Goal: Task Accomplishment & Management: Manage account settings

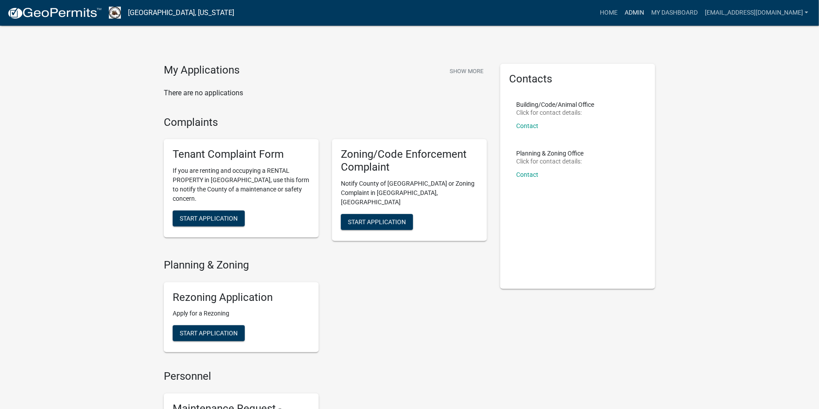
click at [648, 15] on link "Admin" at bounding box center [634, 12] width 27 height 17
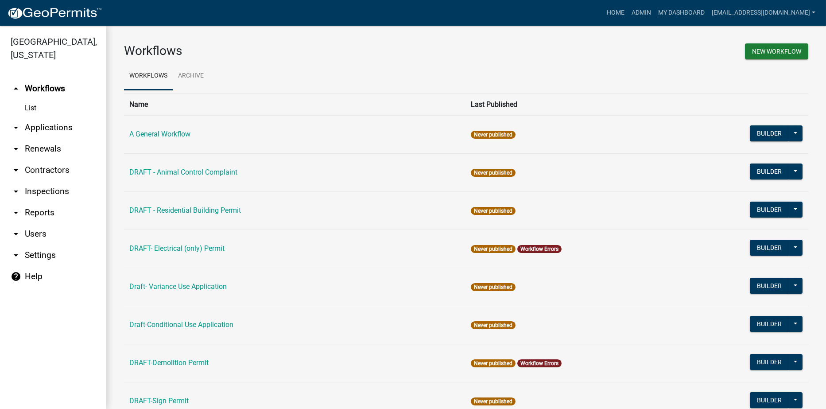
scroll to position [44, 0]
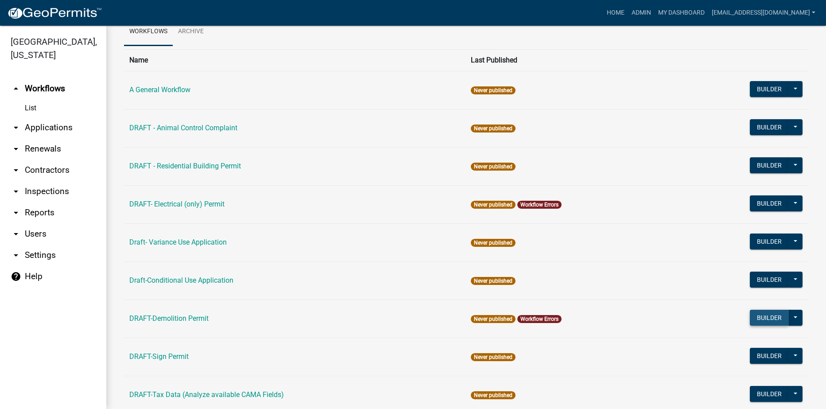
click at [760, 318] on button "Builder" at bounding box center [769, 318] width 39 height 16
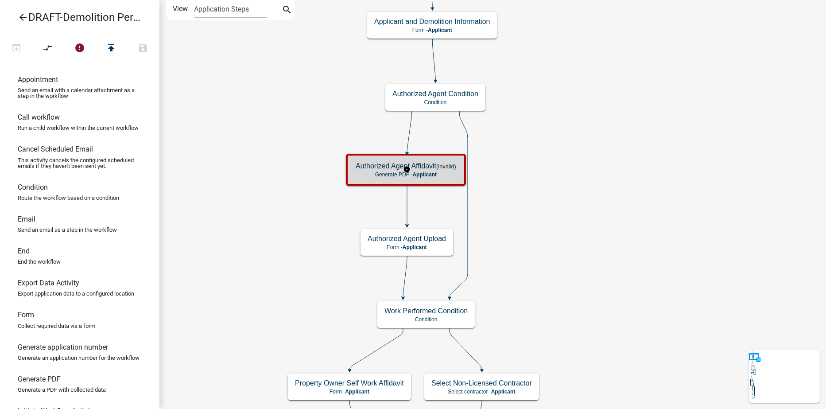
click at [443, 168] on small "(invalid)" at bounding box center [446, 166] width 20 height 7
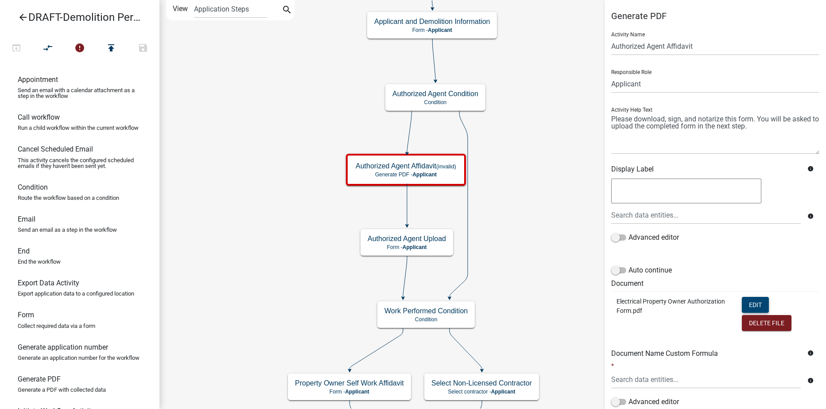
click at [745, 304] on button "Edit" at bounding box center [755, 305] width 27 height 16
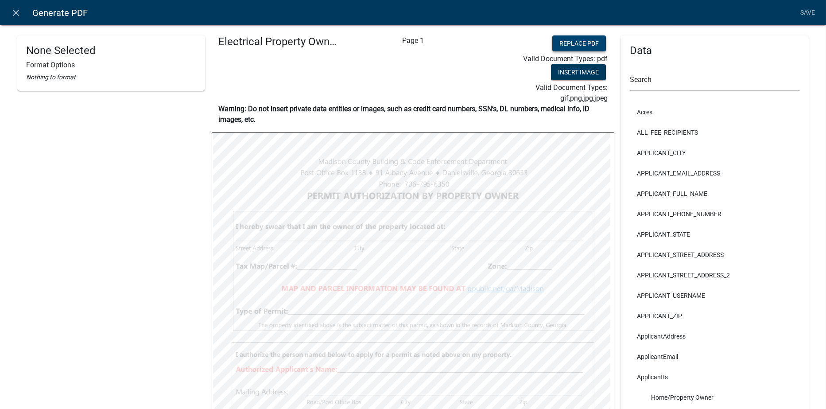
click at [559, 43] on button "Replace PDF" at bounding box center [579, 43] width 54 height 16
click at [807, 10] on link "Save" at bounding box center [808, 12] width 22 height 17
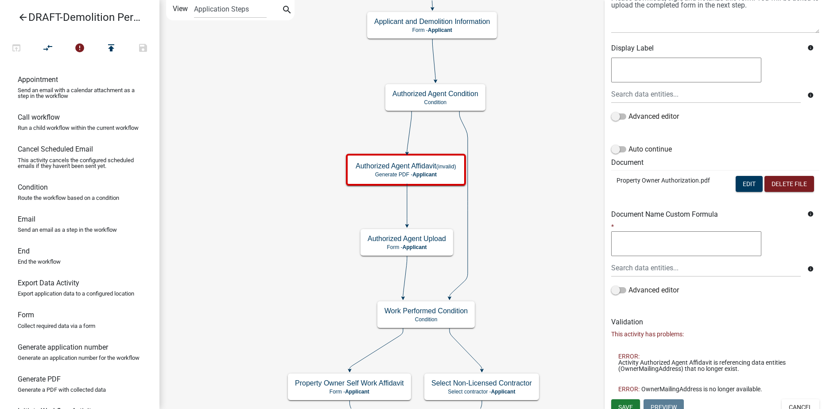
scroll to position [129, 0]
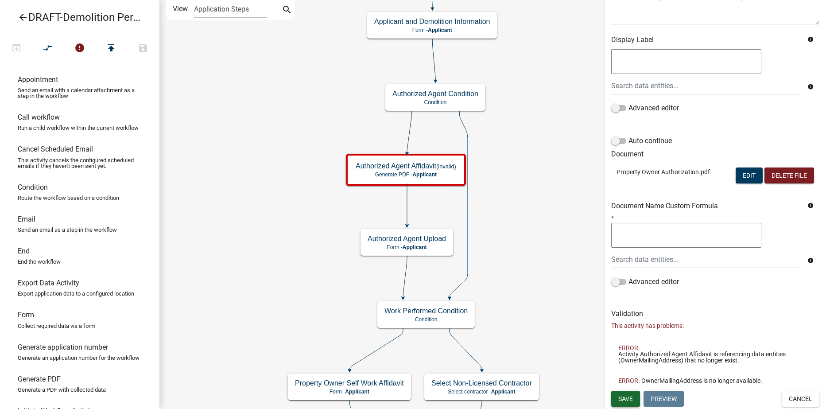
click at [630, 399] on span "Save" at bounding box center [625, 398] width 15 height 7
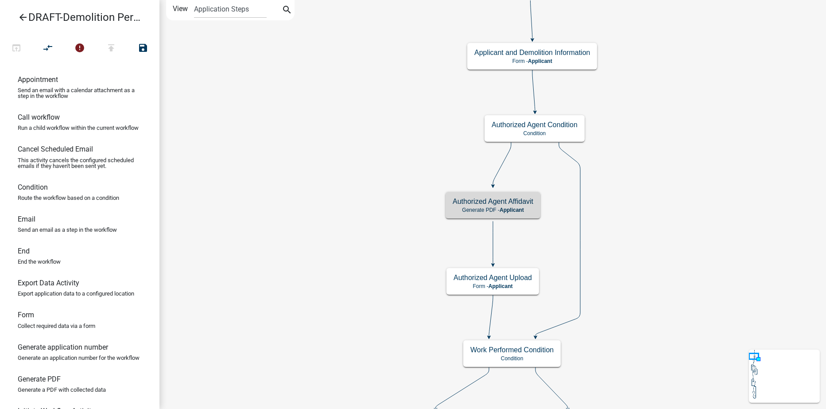
scroll to position [0, 0]
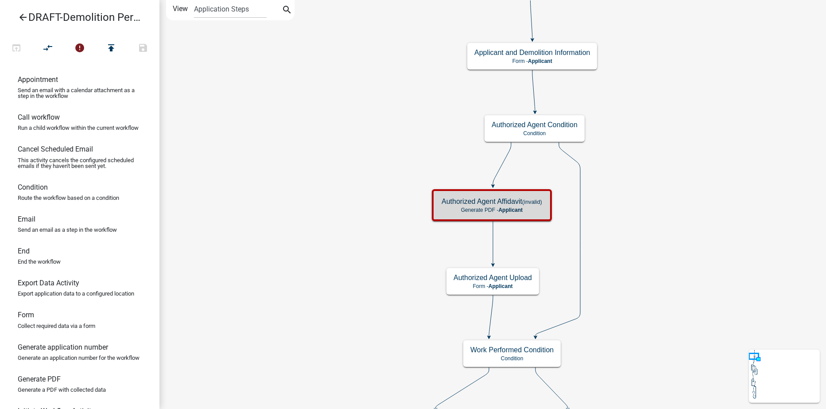
click at [23, 17] on icon "arrow_back" at bounding box center [23, 18] width 11 height 12
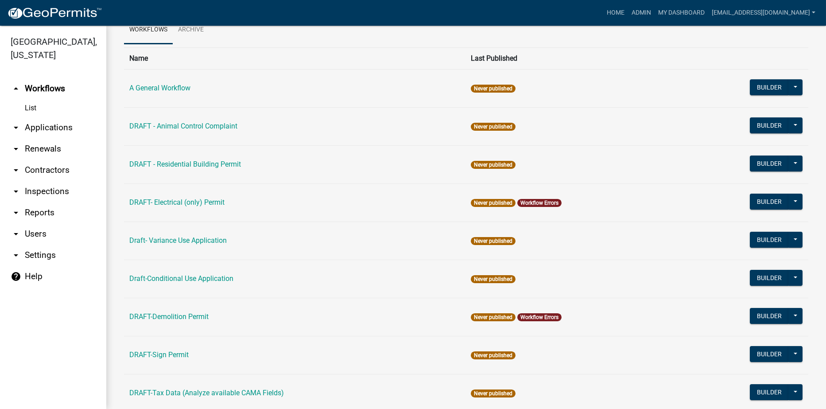
scroll to position [133, 0]
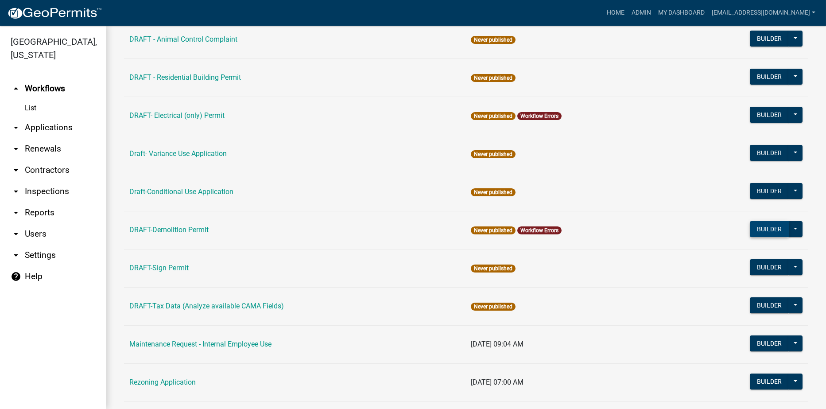
click at [758, 228] on button "Builder" at bounding box center [769, 229] width 39 height 16
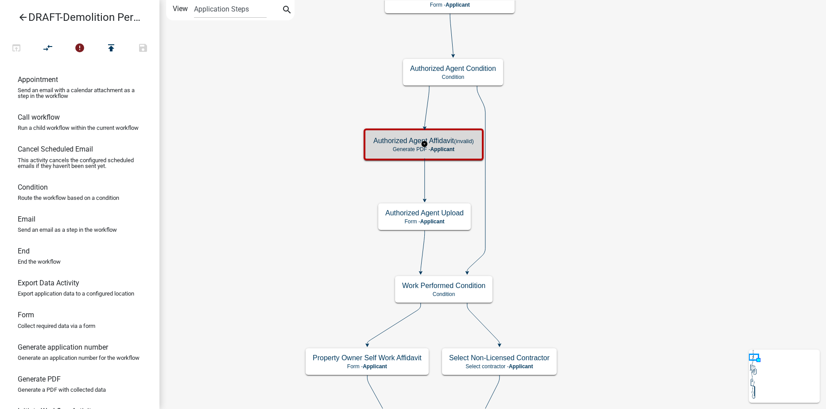
click at [383, 141] on h5 "Authorized Agent Affidavit (invalid)" at bounding box center [423, 140] width 101 height 8
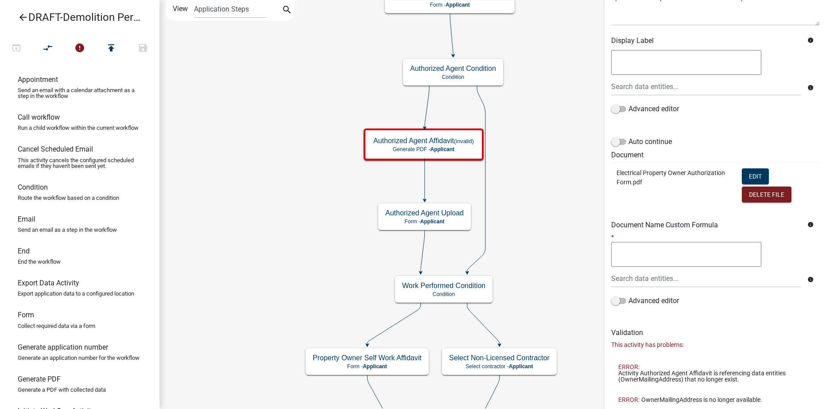
scroll to position [133, 0]
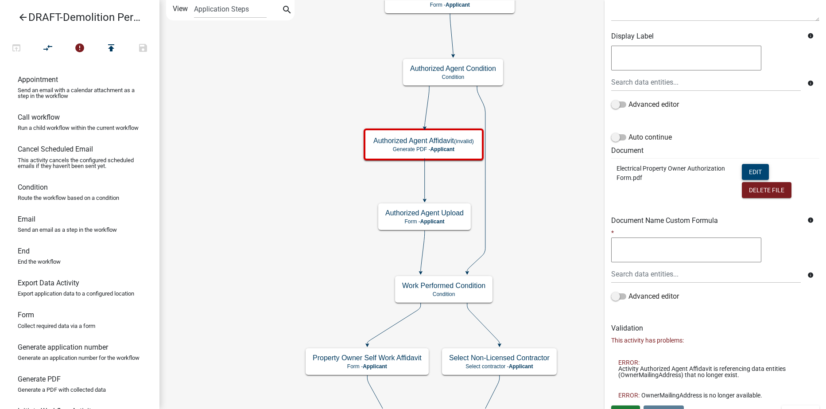
click at [751, 168] on button "Edit" at bounding box center [755, 172] width 27 height 16
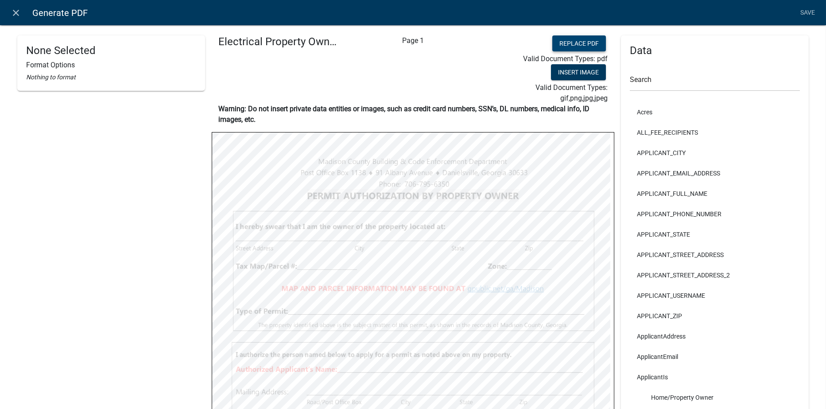
click at [576, 36] on button "Replace PDF" at bounding box center [579, 43] width 54 height 16
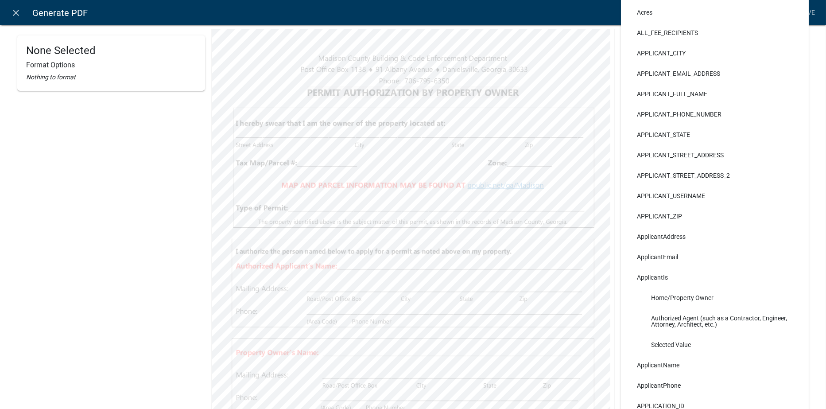
scroll to position [50, 0]
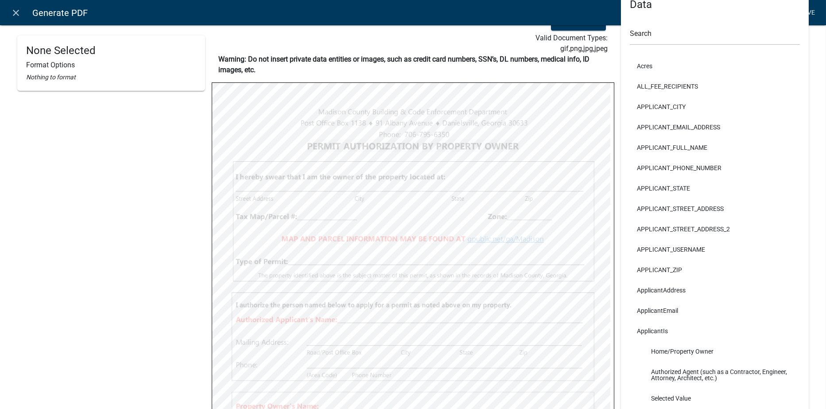
click at [809, 12] on link "Save" at bounding box center [808, 12] width 22 height 17
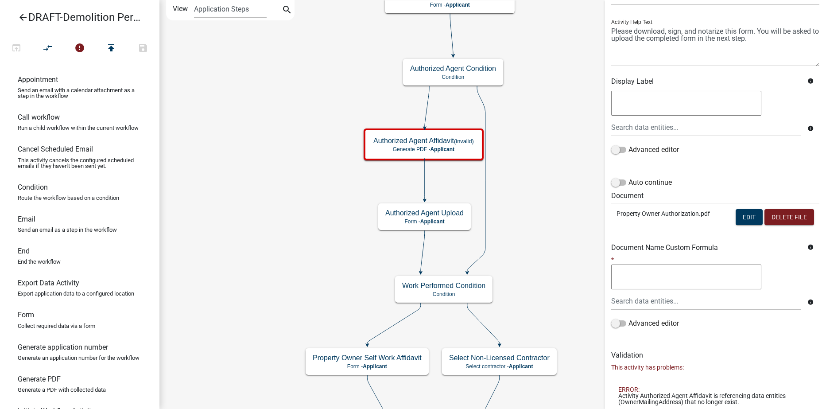
scroll to position [129, 0]
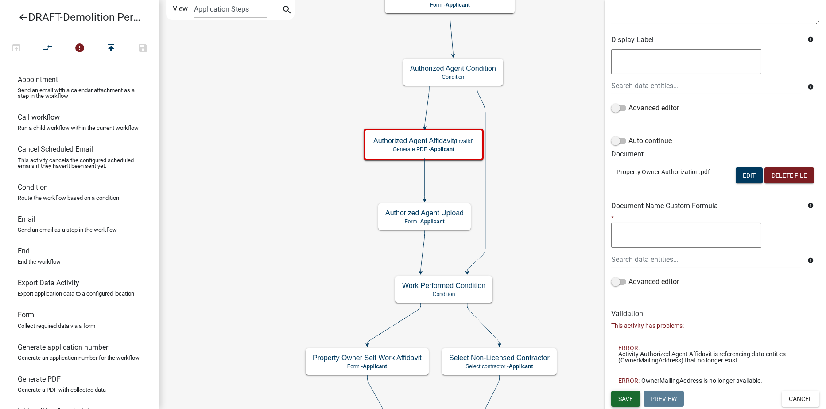
click at [626, 398] on span "Save" at bounding box center [625, 398] width 15 height 7
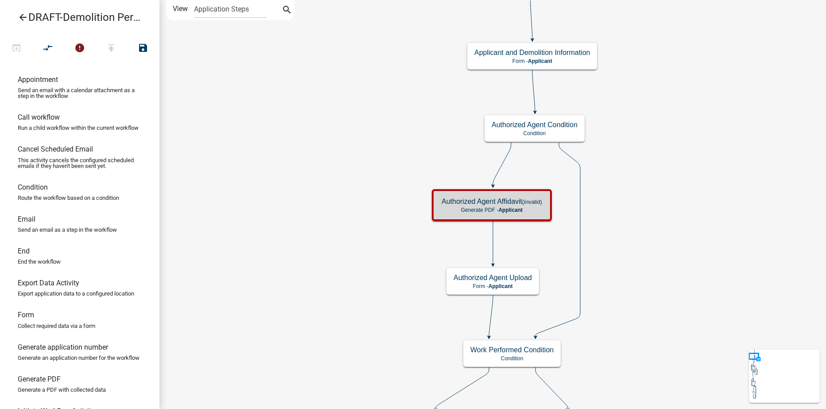
scroll to position [0, 0]
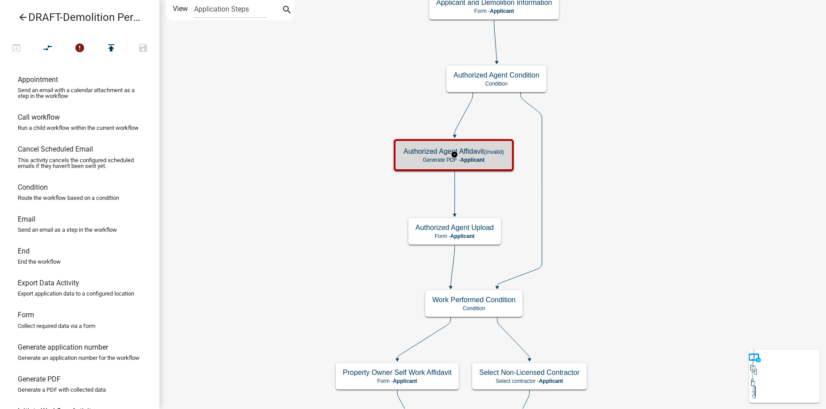
click at [414, 158] on p "Generate PDF - Applicant" at bounding box center [453, 160] width 101 height 6
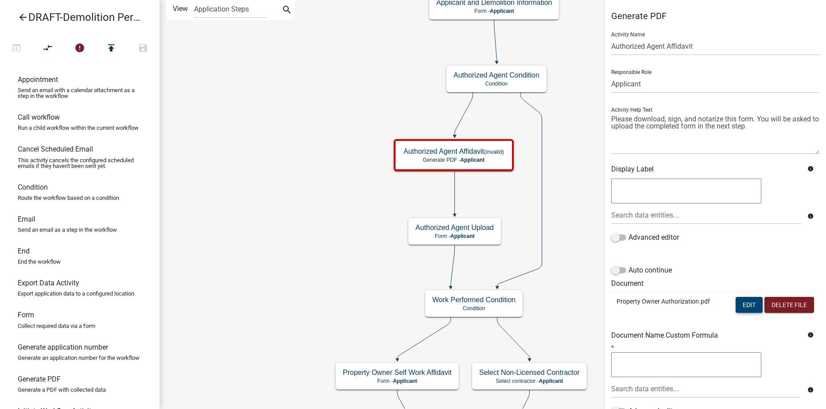
click at [741, 307] on button "Edit" at bounding box center [749, 305] width 27 height 16
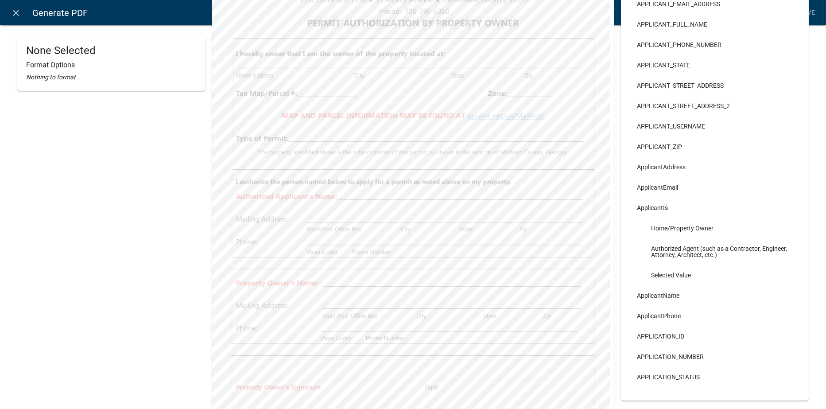
scroll to position [221, 0]
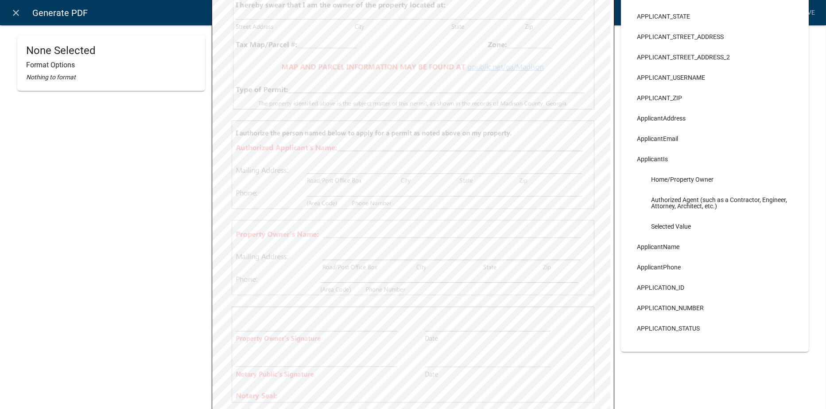
select select
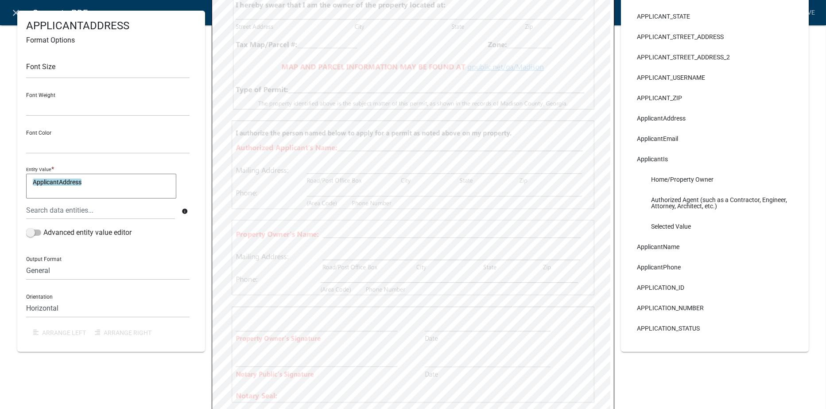
select select
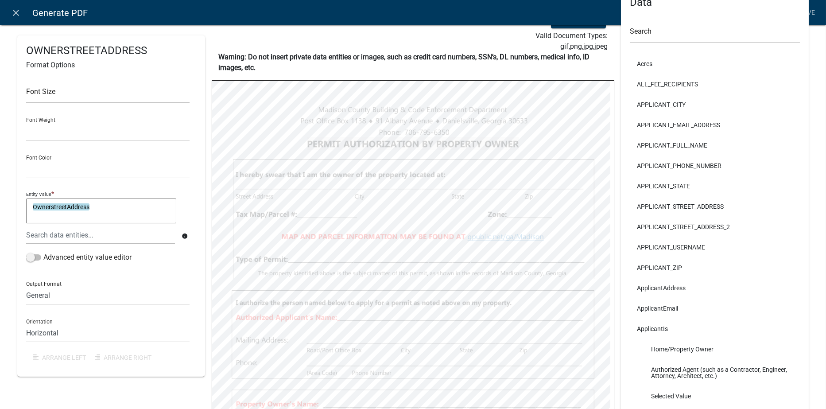
scroll to position [44, 0]
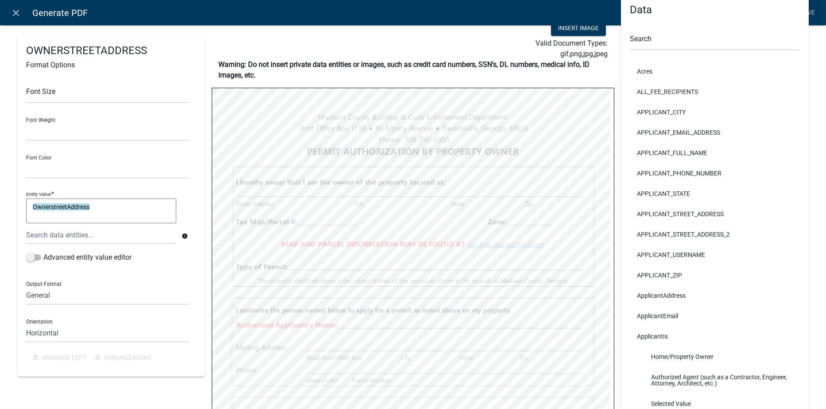
select select
click at [14, 8] on icon "close" at bounding box center [16, 13] width 11 height 11
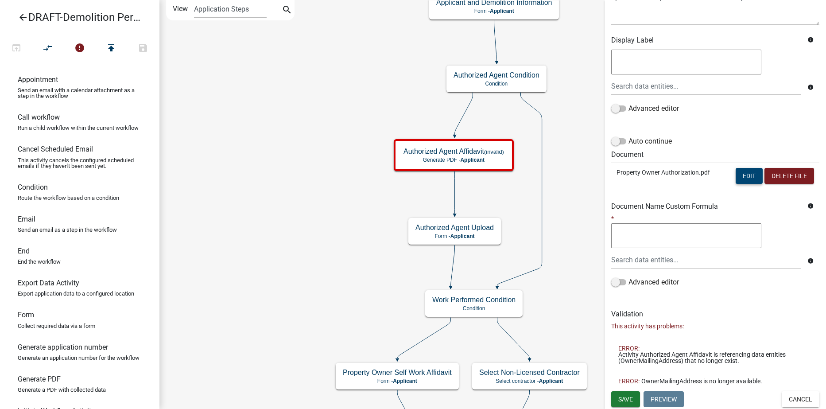
scroll to position [129, 0]
drag, startPoint x: 625, startPoint y: 400, endPoint x: 615, endPoint y: 395, distance: 11.1
click at [625, 400] on span "Save" at bounding box center [625, 398] width 15 height 7
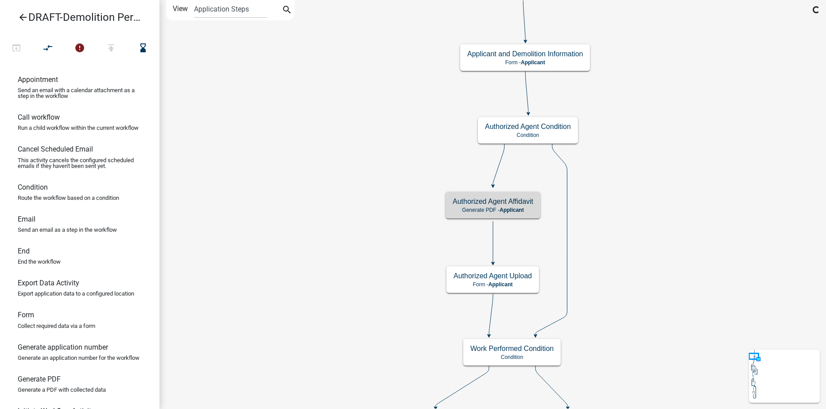
scroll to position [0, 0]
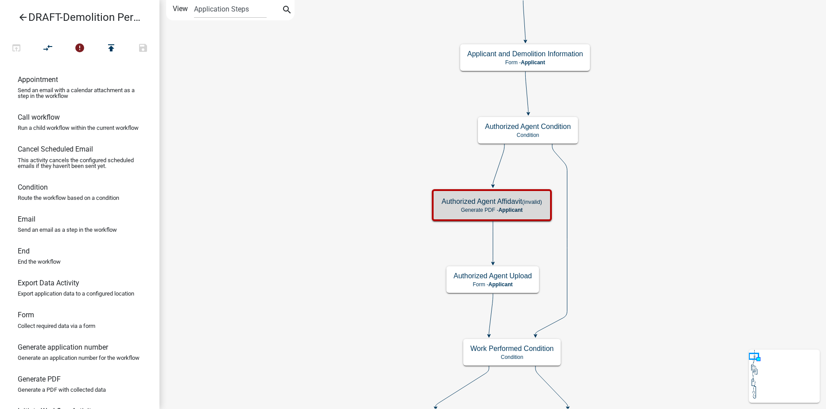
click at [21, 18] on icon "arrow_back" at bounding box center [23, 18] width 11 height 12
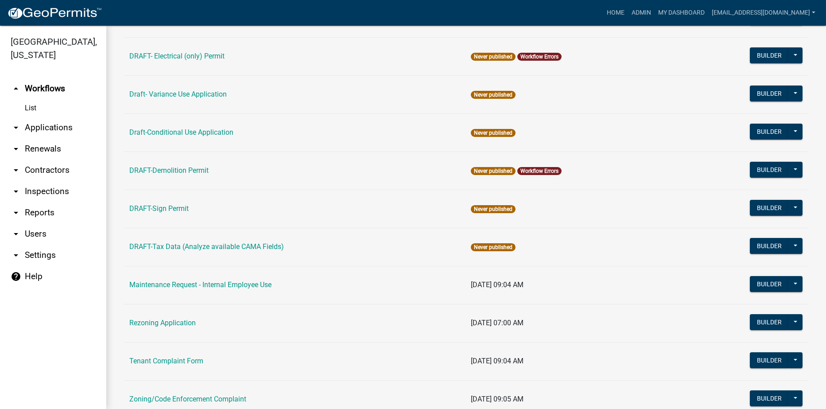
scroll to position [177, 0]
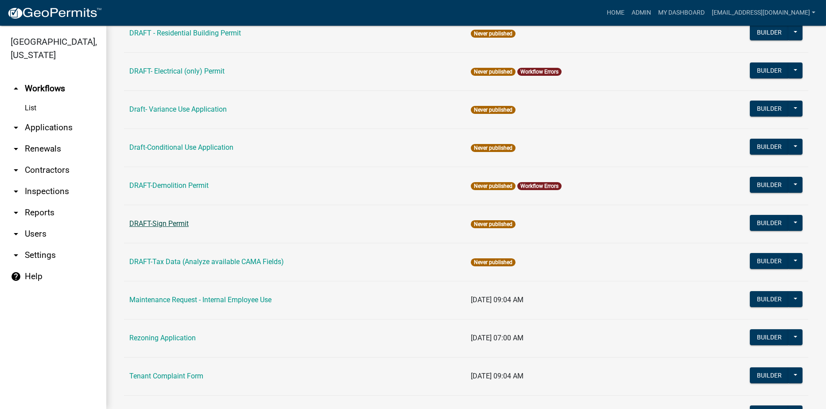
click at [168, 226] on link "DRAFT-Sign Permit" at bounding box center [158, 223] width 59 height 8
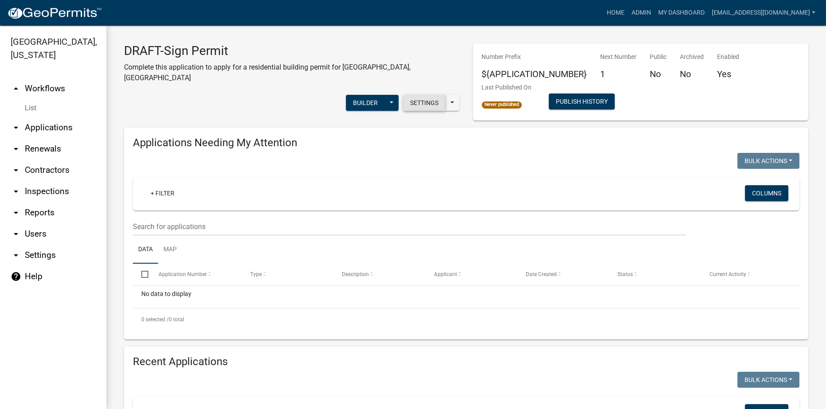
click at [418, 95] on button "Settings" at bounding box center [424, 103] width 43 height 16
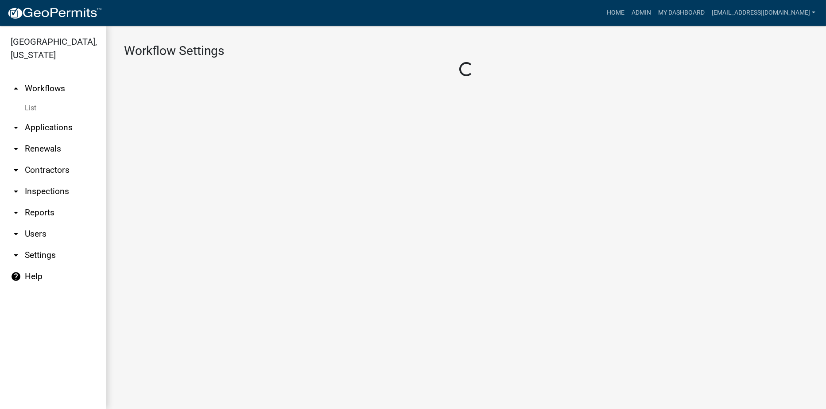
select select "1"
select select "7670adba-a95f-4cb1-9c24-effdf5e7eb9d"
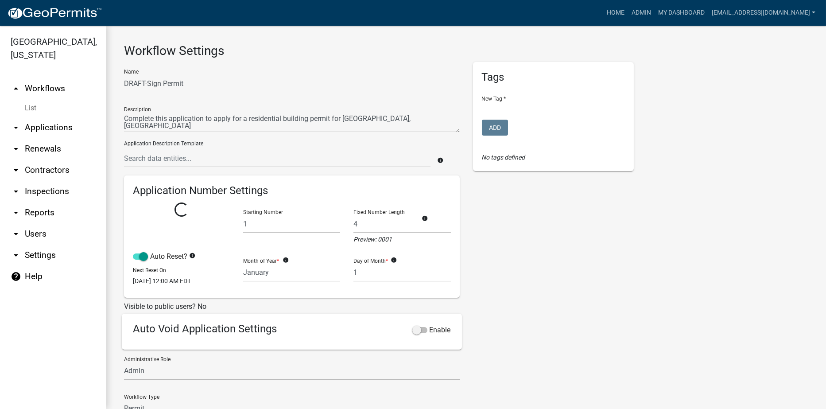
select select
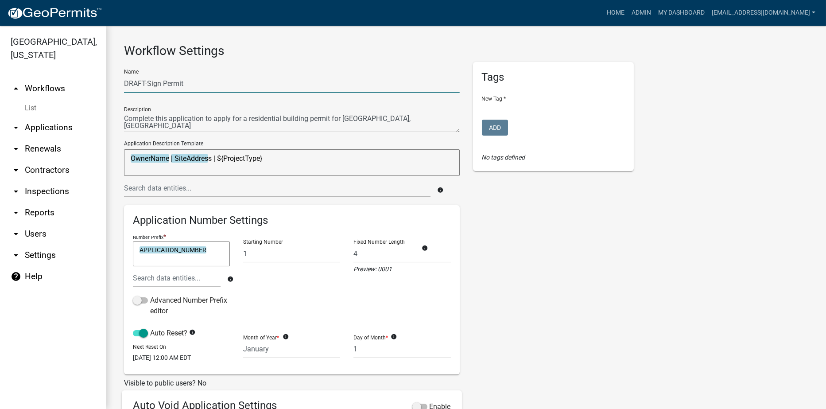
drag, startPoint x: 146, startPoint y: 82, endPoint x: 153, endPoint y: 82, distance: 7.5
click at [147, 82] on input "DRAFT-Sign Permit" at bounding box center [292, 83] width 336 height 18
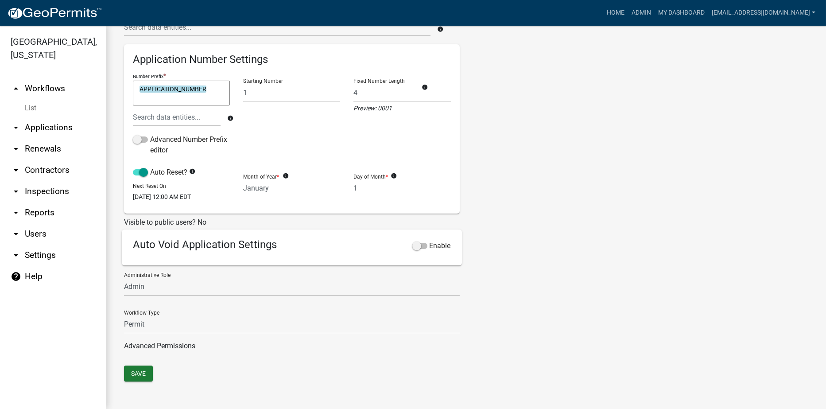
scroll to position [166, 0]
type input "Sign Permit"
click at [126, 374] on button "Save" at bounding box center [138, 373] width 29 height 16
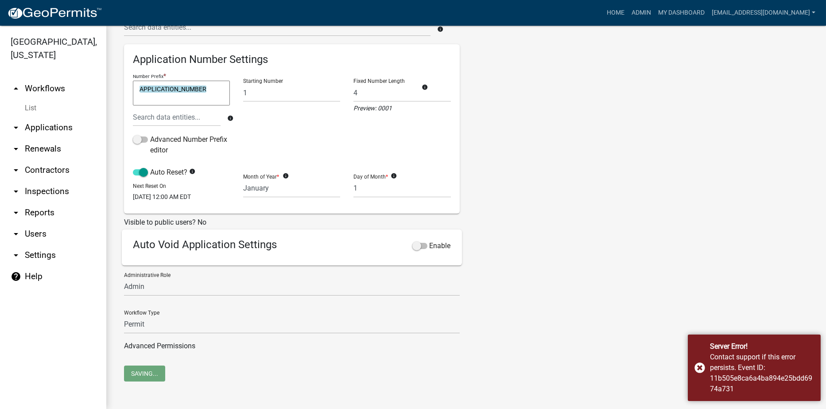
scroll to position [0, 0]
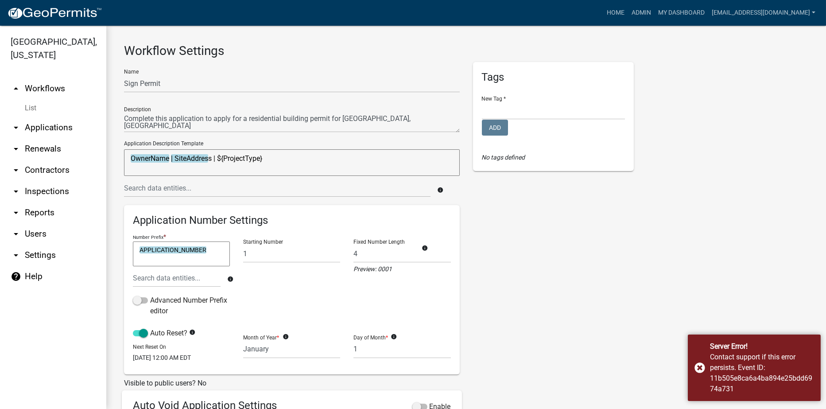
click at [47, 89] on link "arrow_drop_up Workflows" at bounding box center [53, 88] width 106 height 21
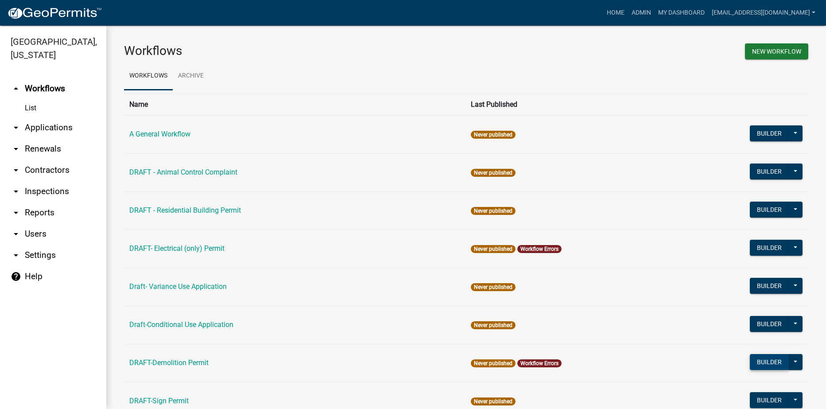
click at [753, 361] on button "Builder" at bounding box center [769, 362] width 39 height 16
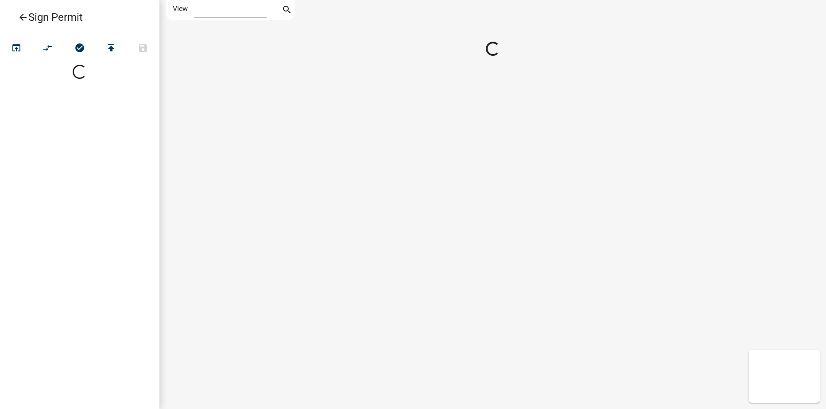
select select "1"
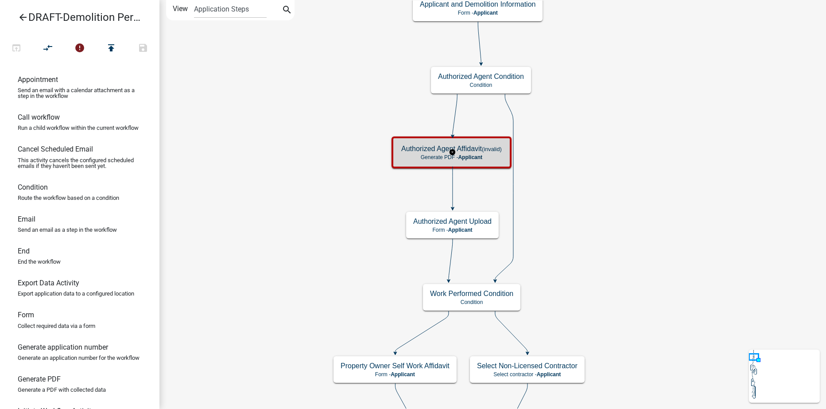
click at [413, 153] on h5 "Authorized Agent Affidavit (invalid)" at bounding box center [451, 148] width 101 height 8
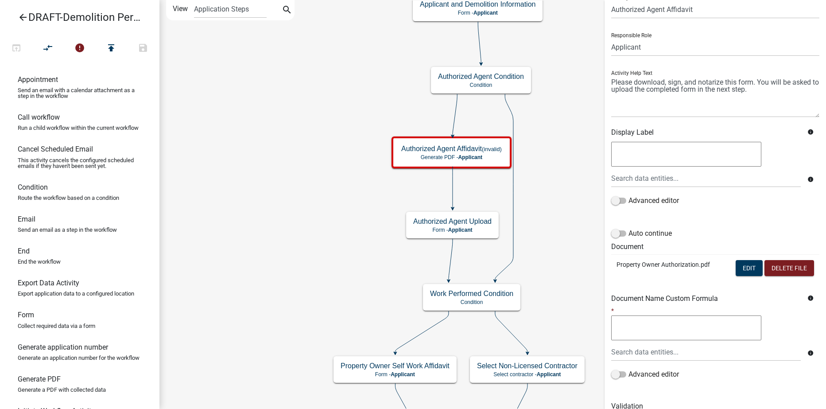
scroll to position [129, 0]
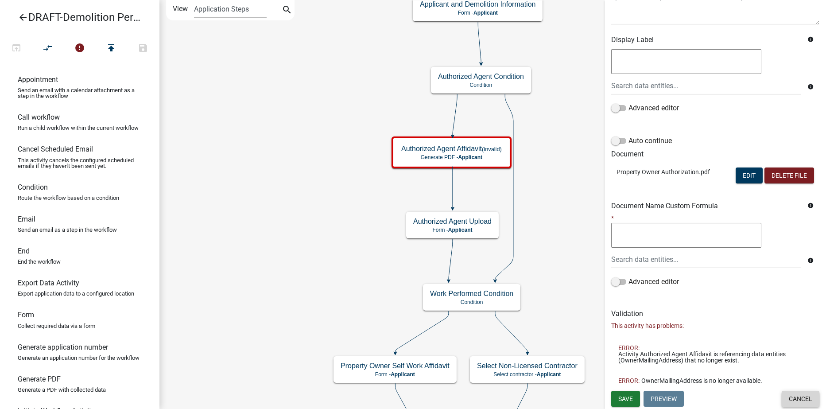
click at [795, 401] on button "Cancel" at bounding box center [801, 399] width 38 height 16
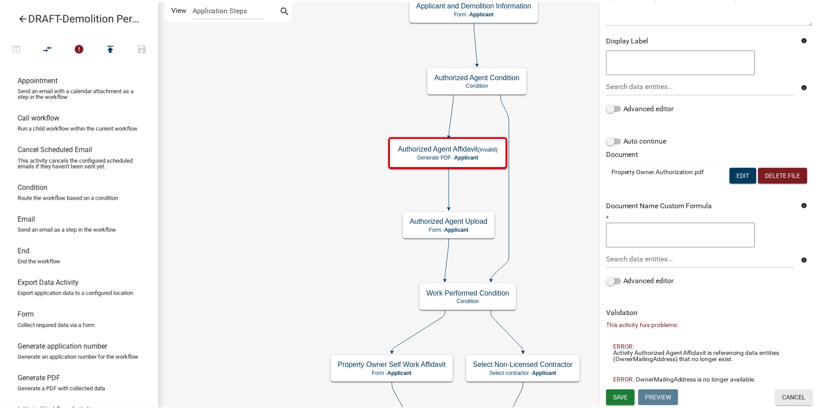
scroll to position [0, 0]
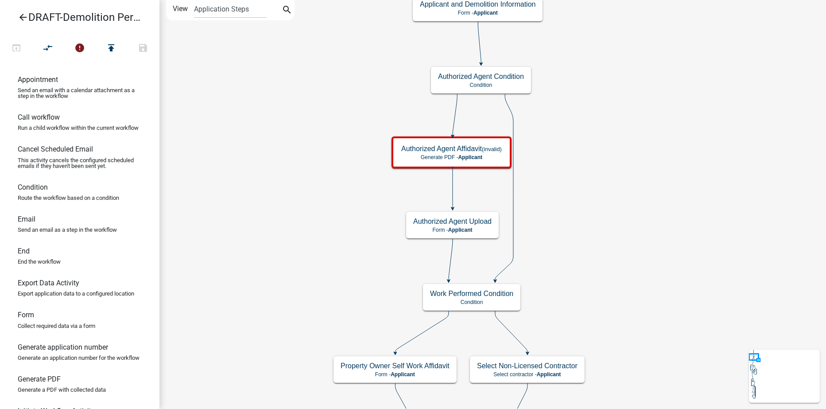
click at [19, 15] on icon "arrow_back" at bounding box center [23, 18] width 11 height 12
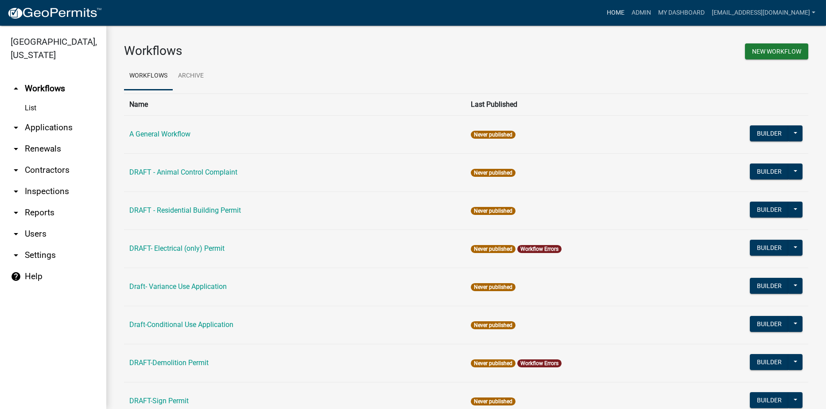
click at [628, 13] on link "Home" at bounding box center [615, 12] width 25 height 17
